Goal: Information Seeking & Learning: Learn about a topic

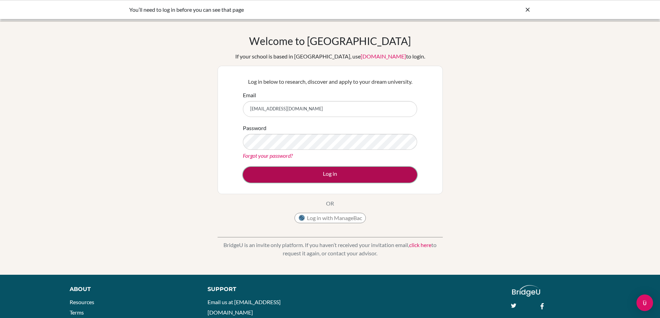
click at [331, 177] on button "Log in" at bounding box center [330, 175] width 174 height 16
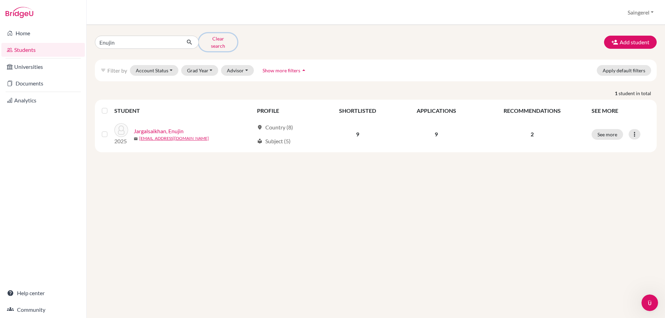
click at [215, 39] on button "Clear search" at bounding box center [218, 42] width 38 height 18
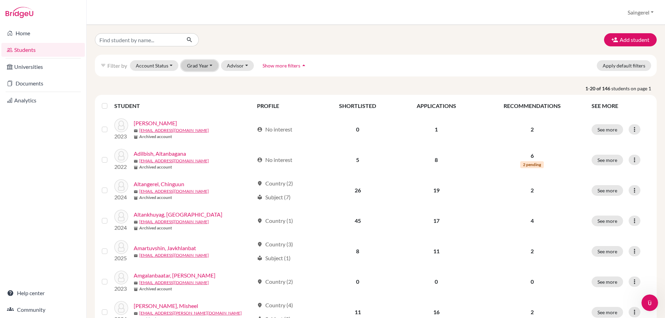
click at [212, 64] on button "Grad Year" at bounding box center [199, 65] width 37 height 11
click at [201, 79] on span "2026" at bounding box center [196, 80] width 12 height 8
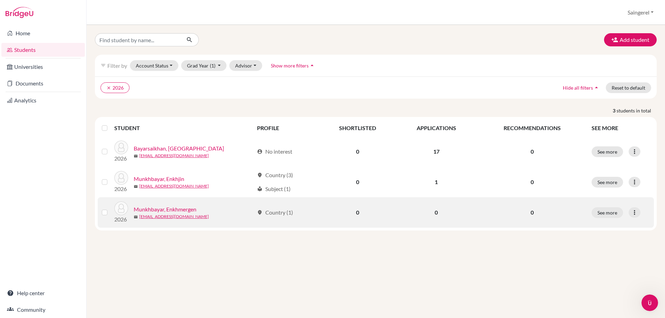
click at [152, 208] on link "Munkhbayar, Enkhmergen" at bounding box center [165, 209] width 63 height 8
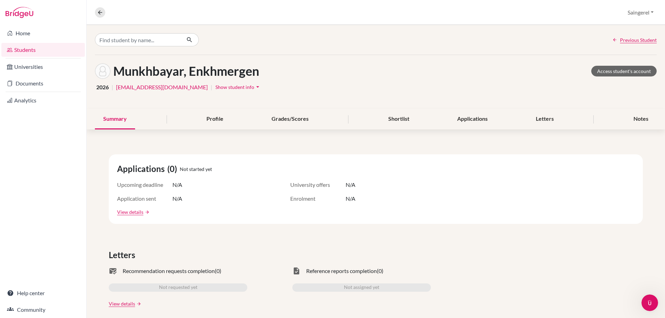
click at [282, 78] on div "Munkhbayar, Enkhmergen Access student's account" at bounding box center [376, 71] width 562 height 16
click at [31, 52] on link "Students" at bounding box center [42, 50] width 83 height 14
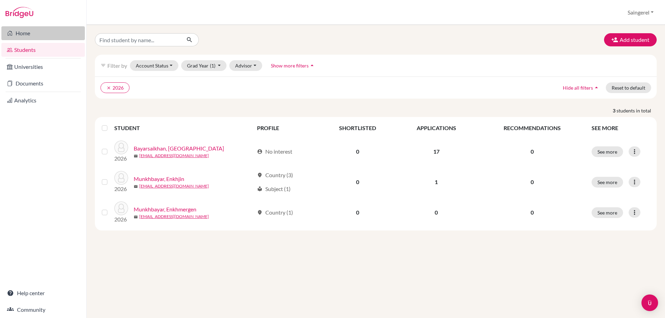
click at [29, 33] on link "Home" at bounding box center [42, 33] width 83 height 14
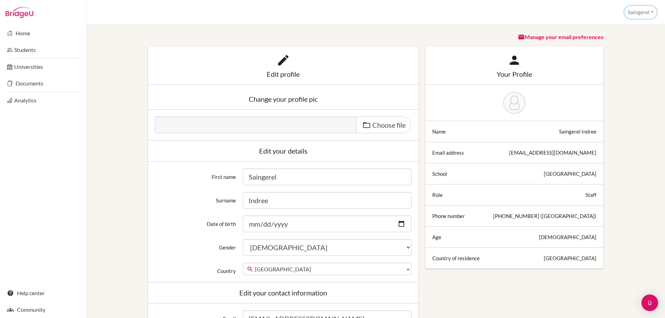
click at [651, 11] on button "Saingerel" at bounding box center [640, 12] width 32 height 13
click at [645, 39] on link "School Settings" at bounding box center [628, 39] width 55 height 11
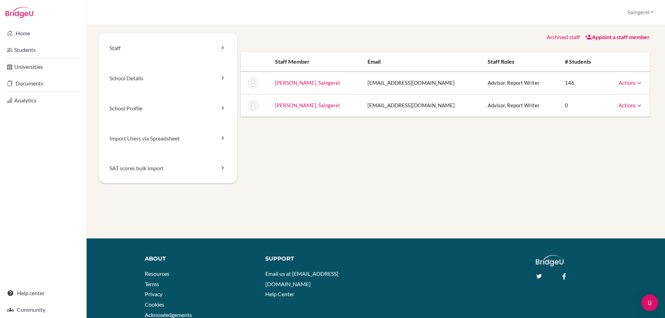
click at [585, 36] on icon at bounding box center [588, 37] width 7 height 7
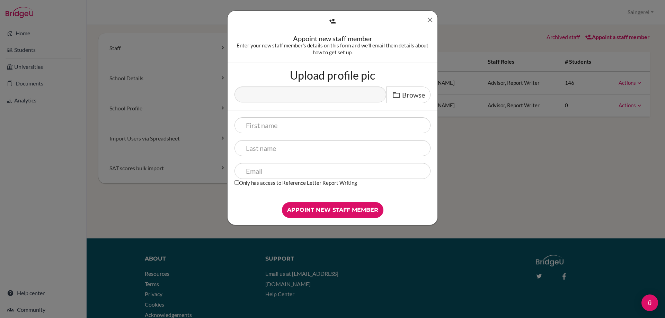
click at [430, 20] on icon "Close" at bounding box center [430, 20] width 9 height 9
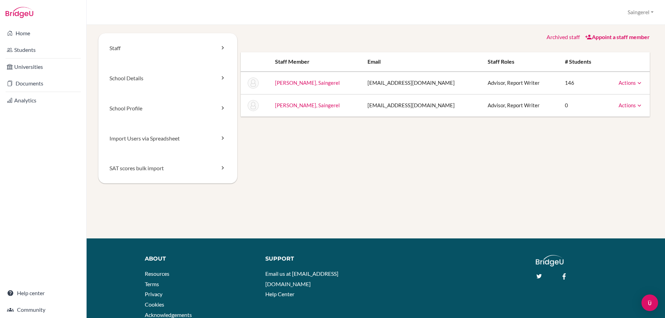
click at [556, 38] on link "Archived staff" at bounding box center [562, 37] width 33 height 7
